Goal: Task Accomplishment & Management: Manage account settings

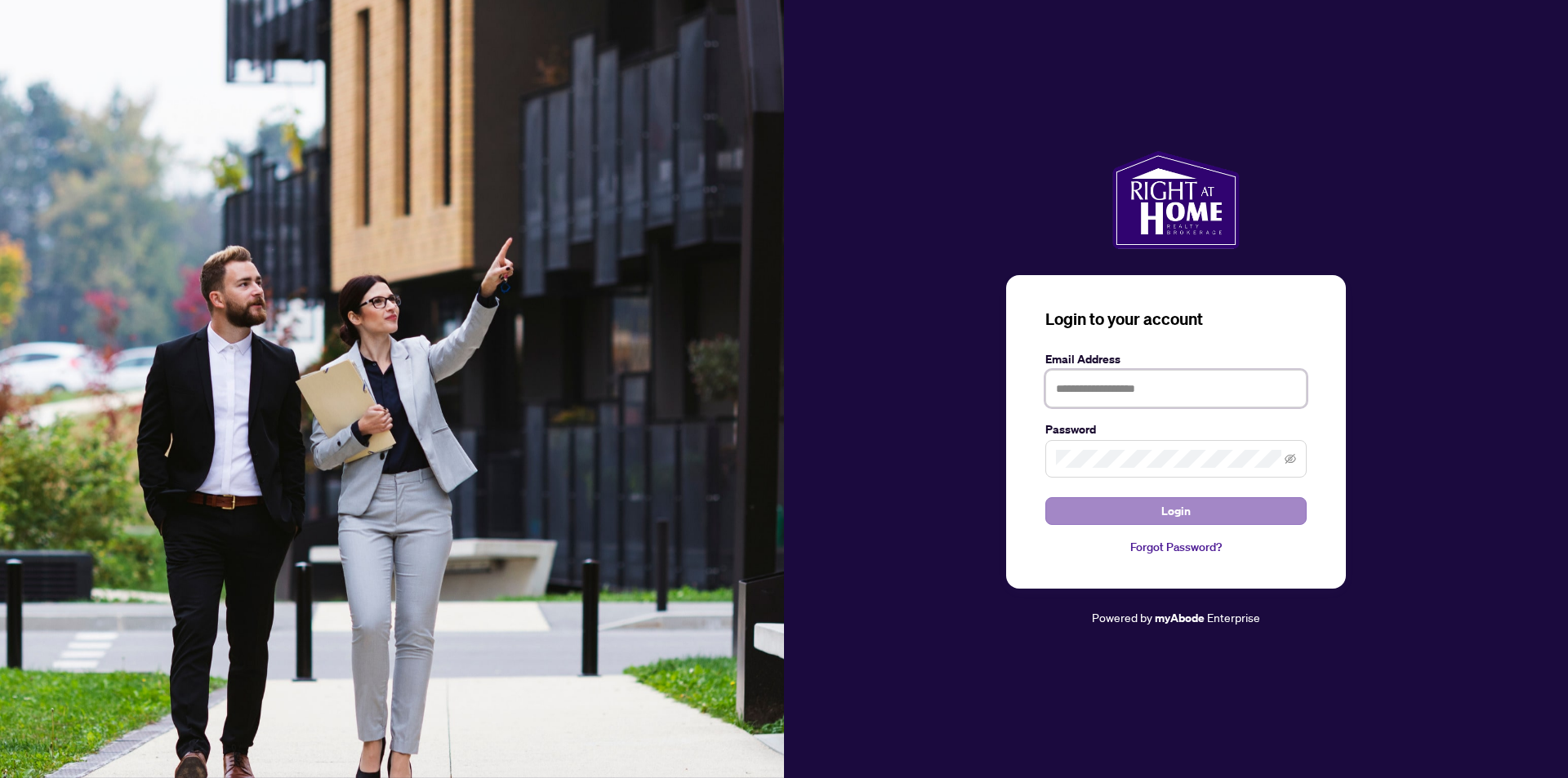
type input "**********"
click at [1142, 512] on button "Login" at bounding box center [1176, 511] width 261 height 27
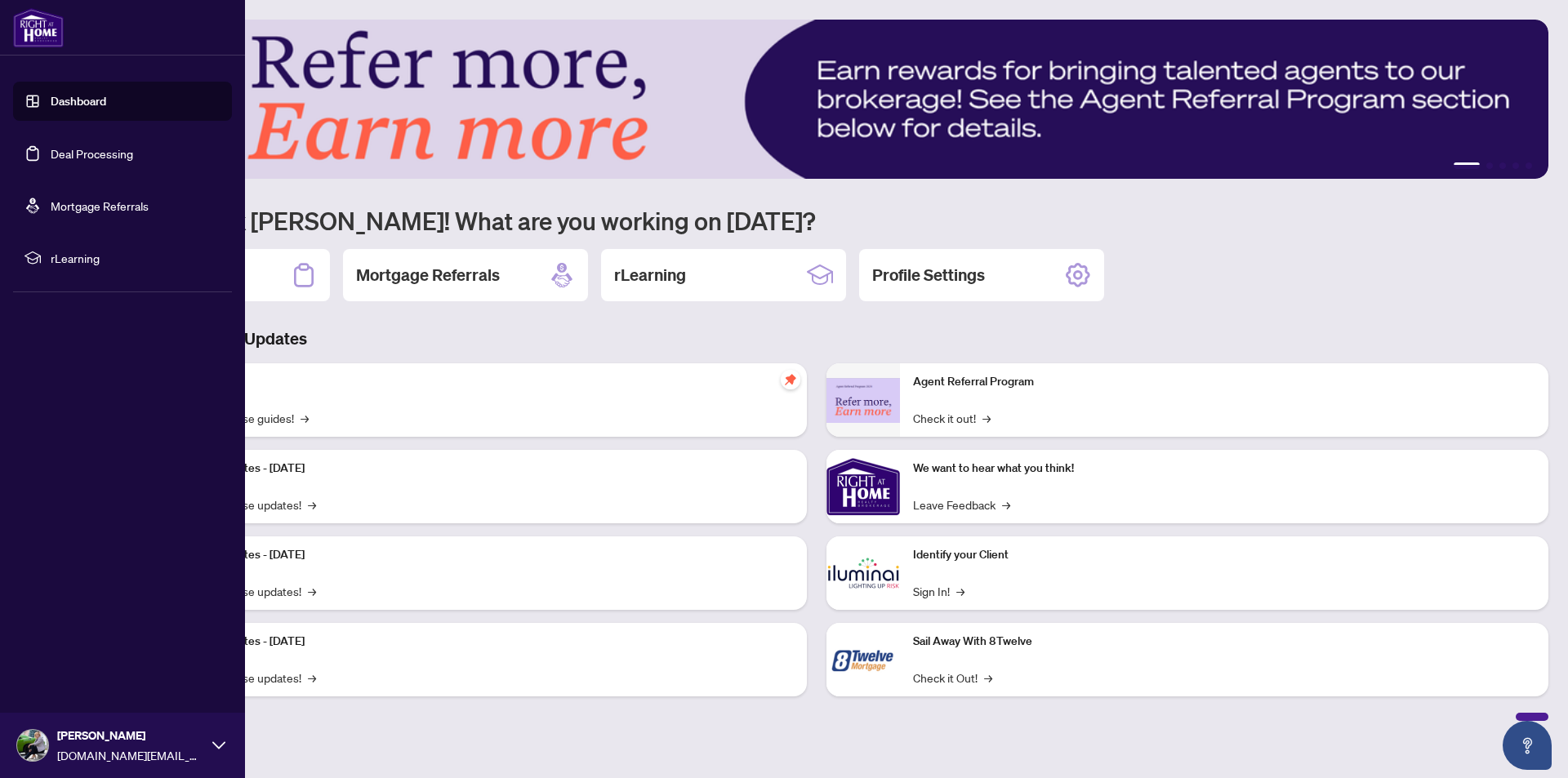
click at [77, 159] on link "Deal Processing" at bounding box center [92, 153] width 82 height 15
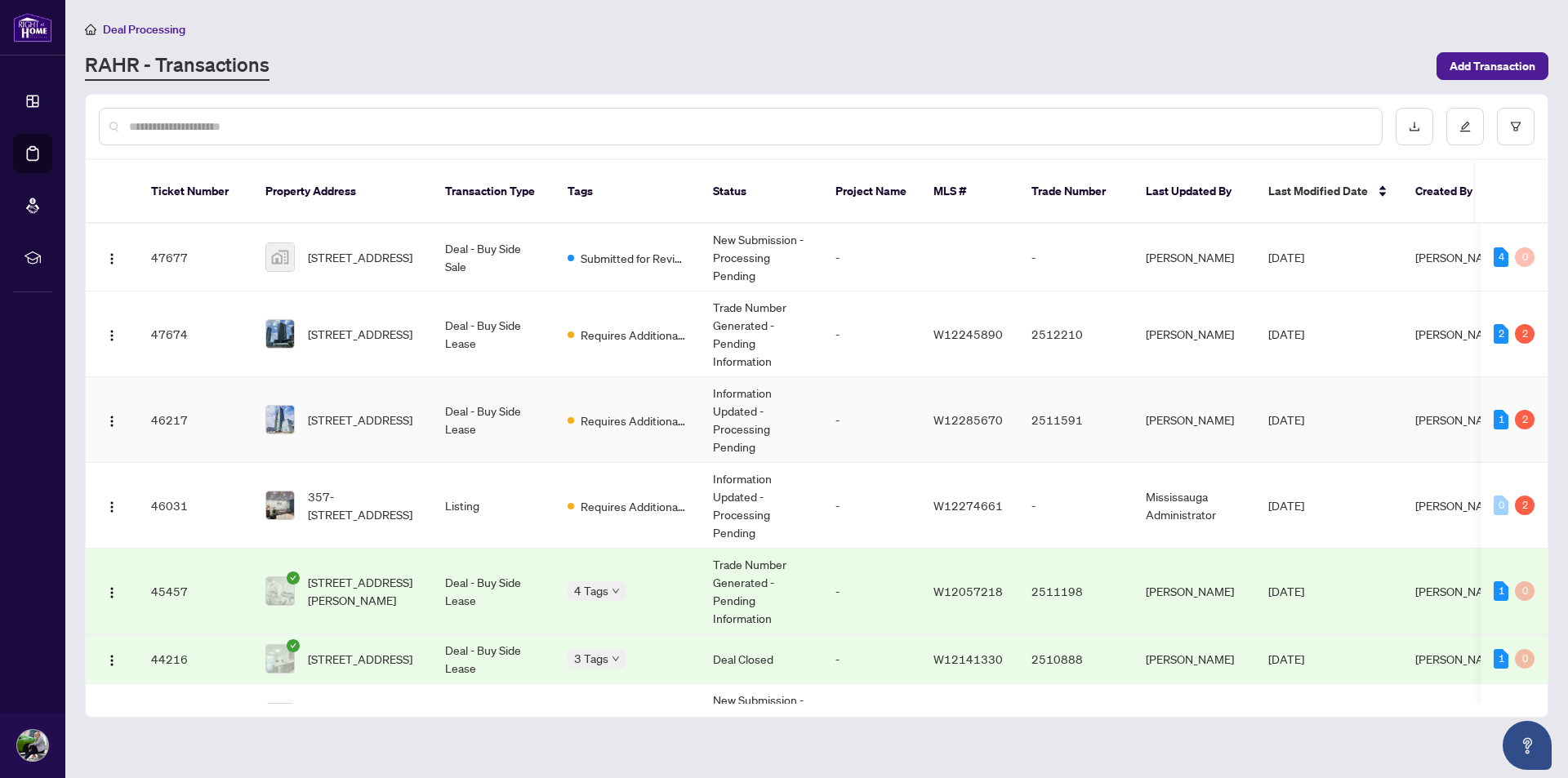
click at [340, 410] on span "[STREET_ADDRESS]" at bounding box center [360, 419] width 105 height 18
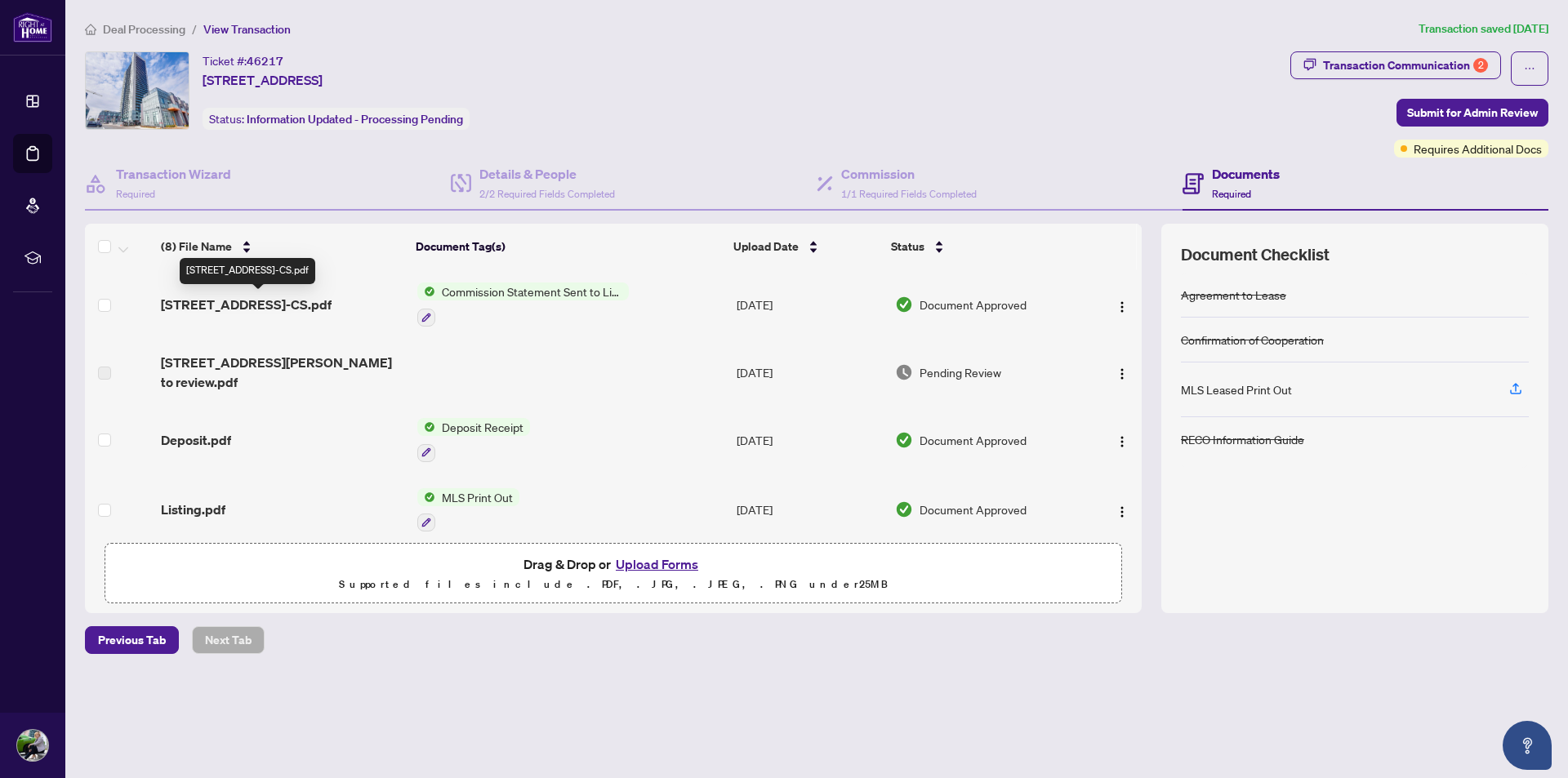
click at [243, 308] on span "[STREET_ADDRESS]-CS.pdf" at bounding box center [246, 304] width 171 height 20
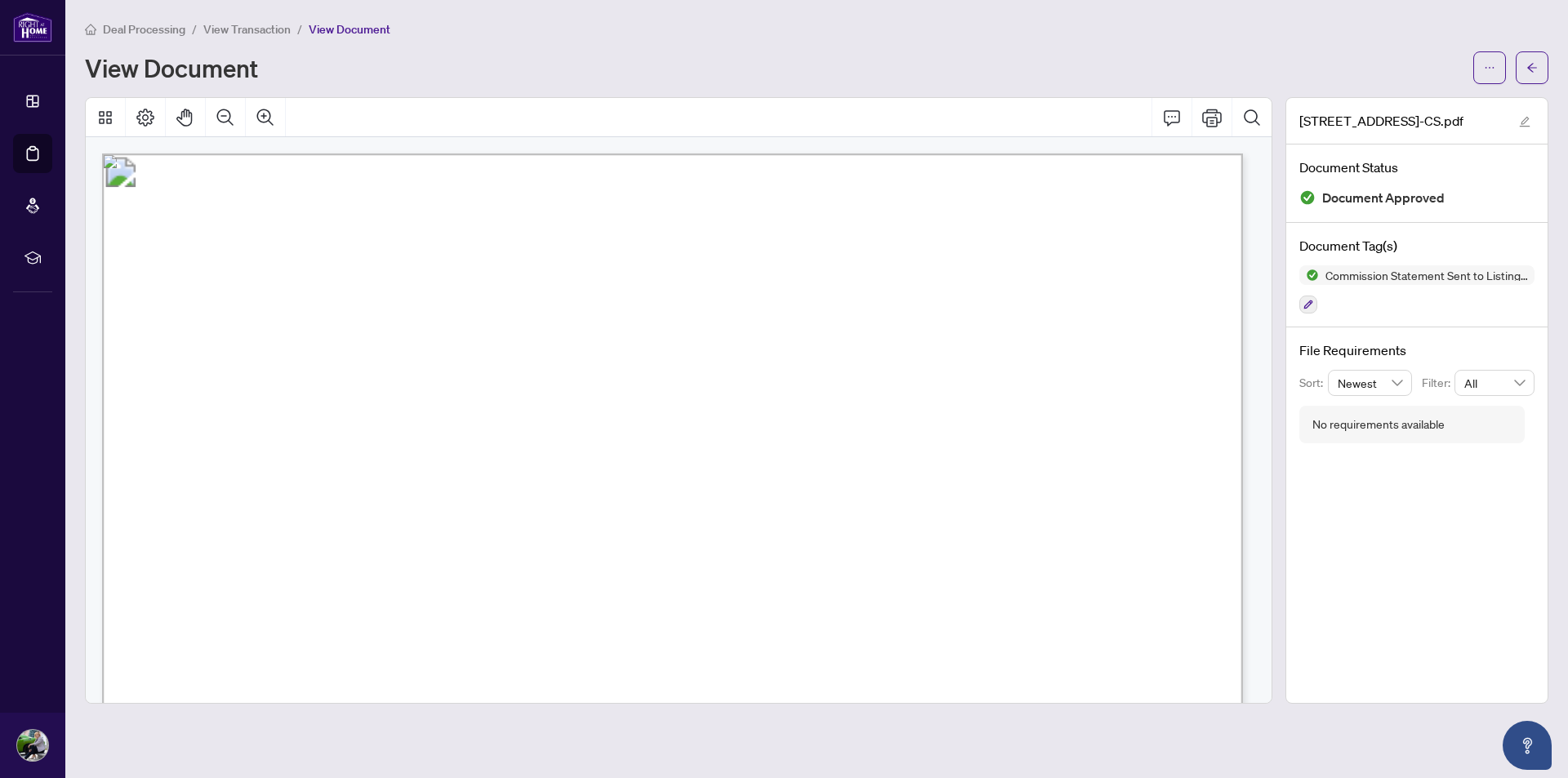
click at [234, 23] on span "View Transaction" at bounding box center [247, 29] width 87 height 15
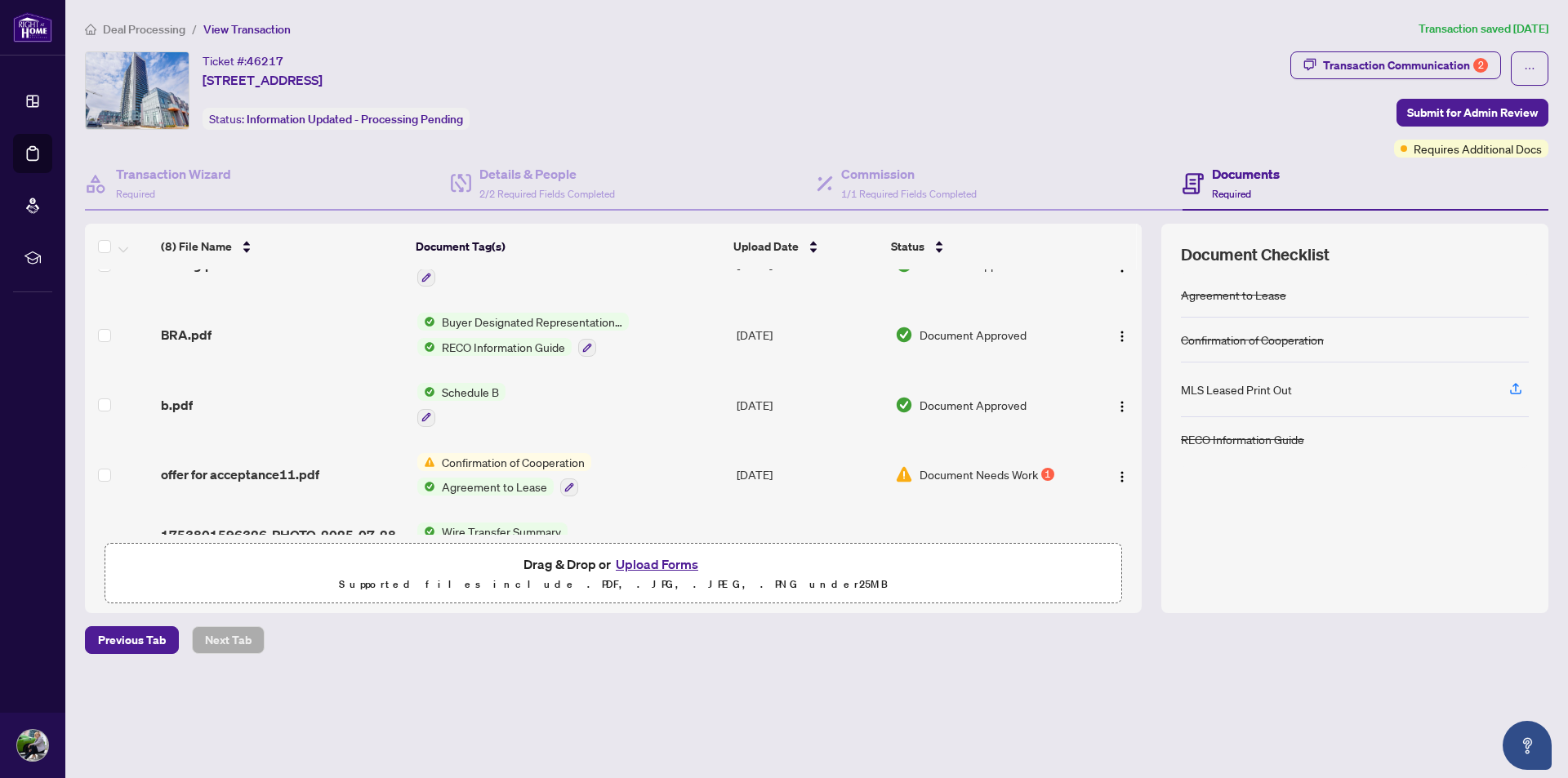
scroll to position [293, 0]
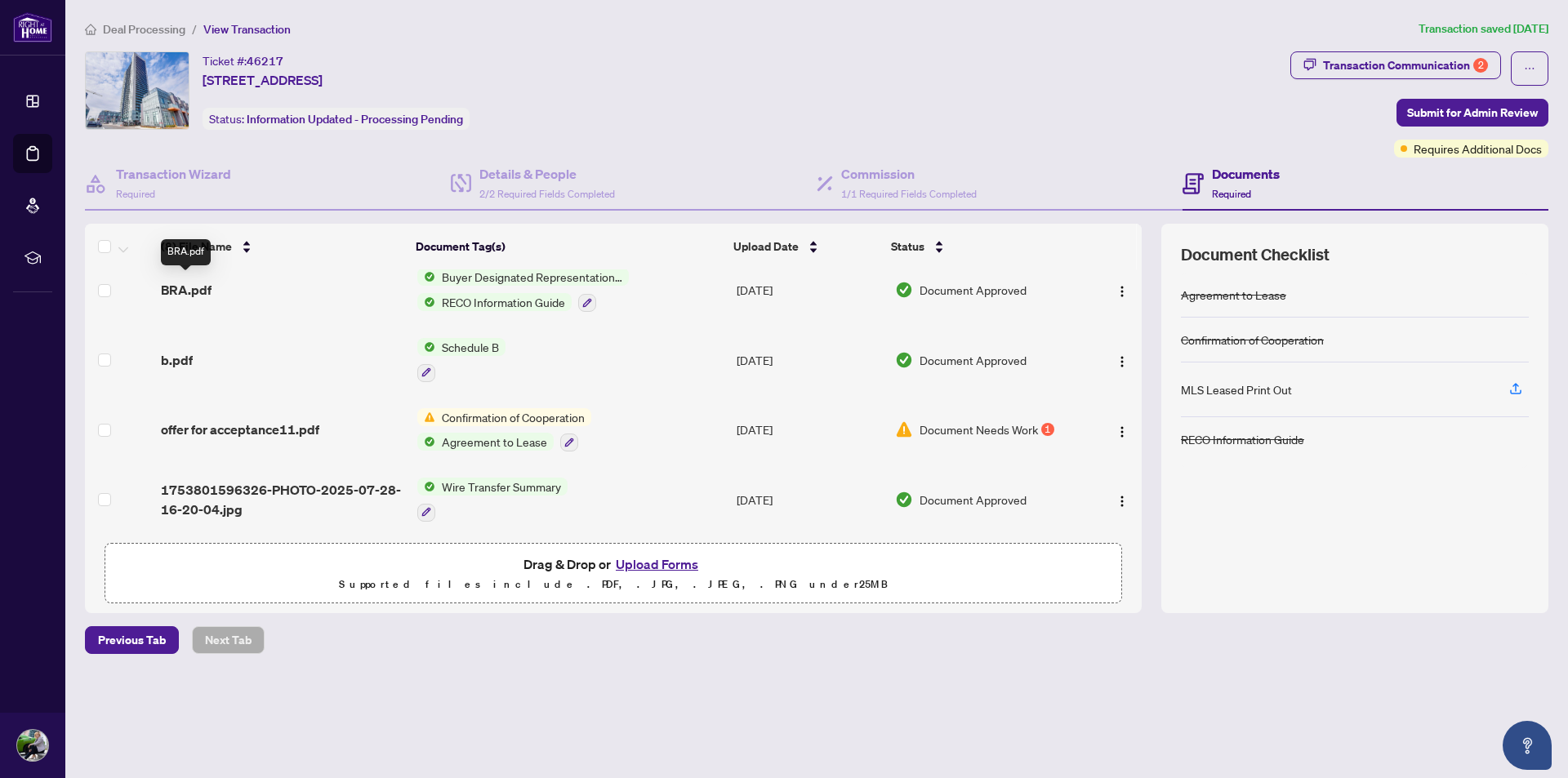
click at [186, 280] on span "BRA.pdf" at bounding box center [186, 290] width 51 height 20
